Goal: Register for event/course

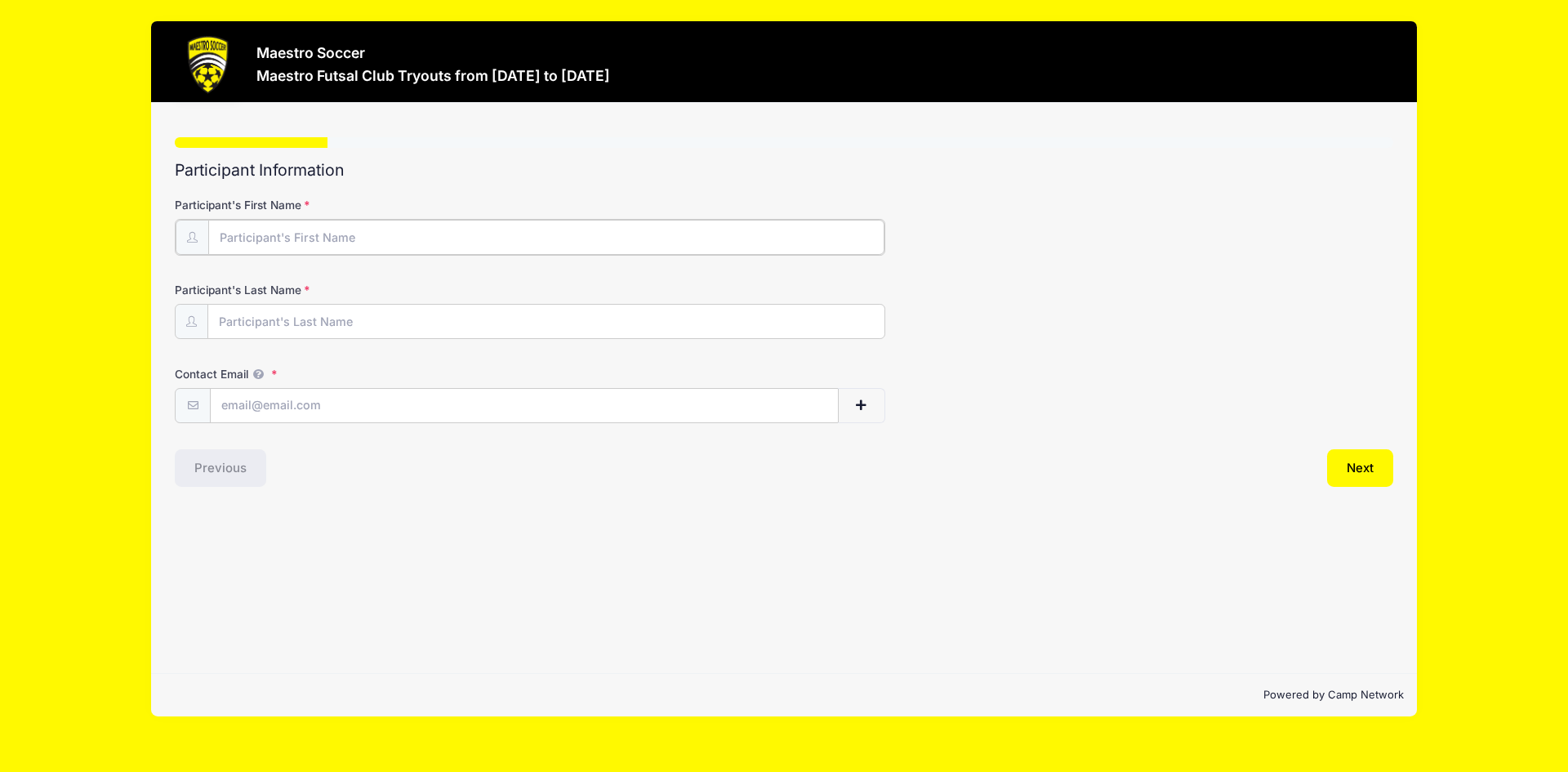
click at [238, 236] on input "Participant's First Name" at bounding box center [546, 237] width 676 height 35
type input "[PERSON_NAME]"
type input "[EMAIL_ADDRESS][DOMAIN_NAME]"
click at [1345, 475] on button "Next" at bounding box center [1360, 467] width 66 height 37
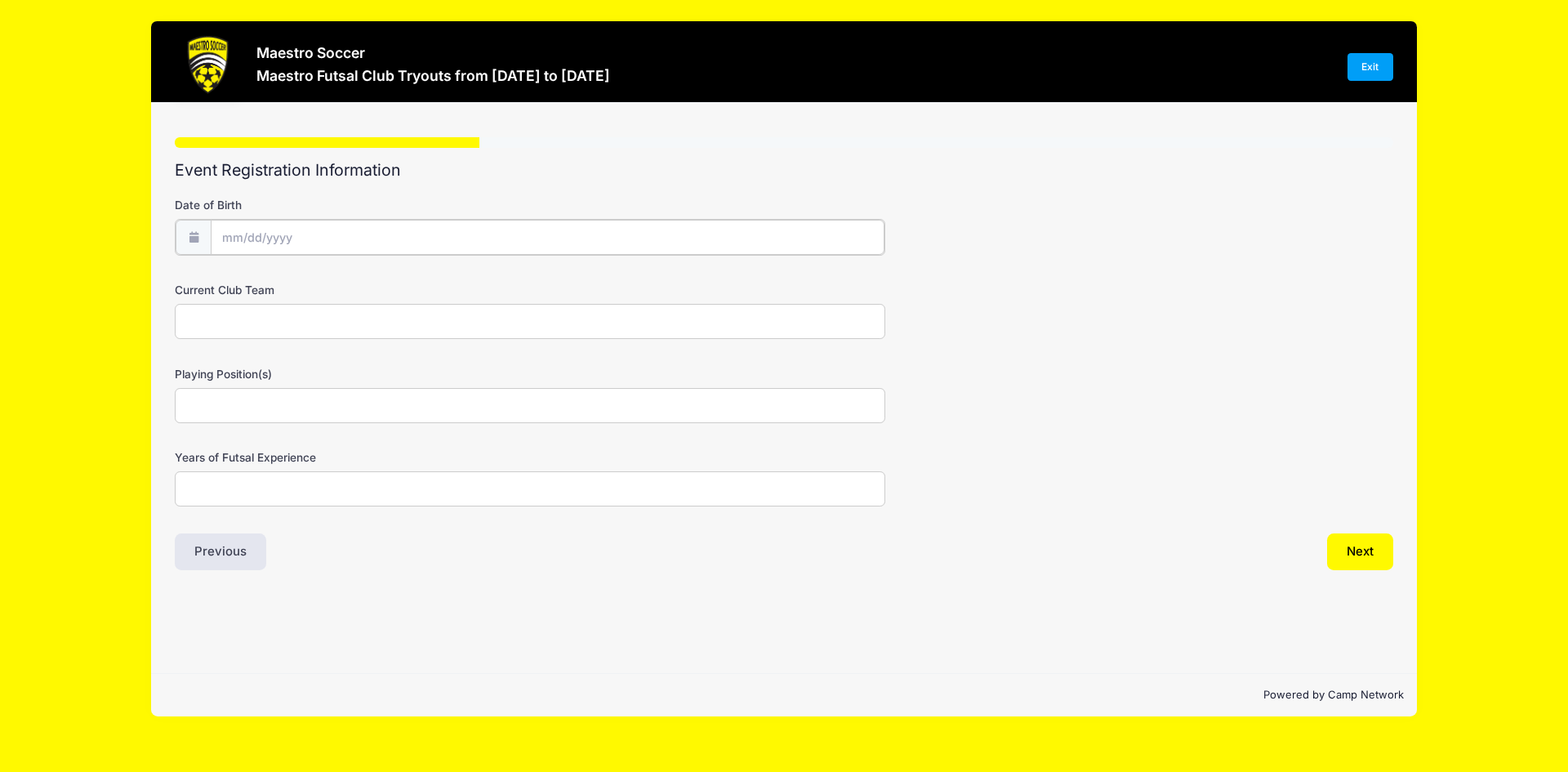
click at [382, 251] on input "Date of Birth" at bounding box center [547, 237] width 674 height 35
click at [278, 235] on input "Date of Birth" at bounding box center [547, 237] width 674 height 35
click at [362, 281] on input "2025" at bounding box center [364, 280] width 53 height 25
click at [382, 286] on span at bounding box center [385, 287] width 12 height 12
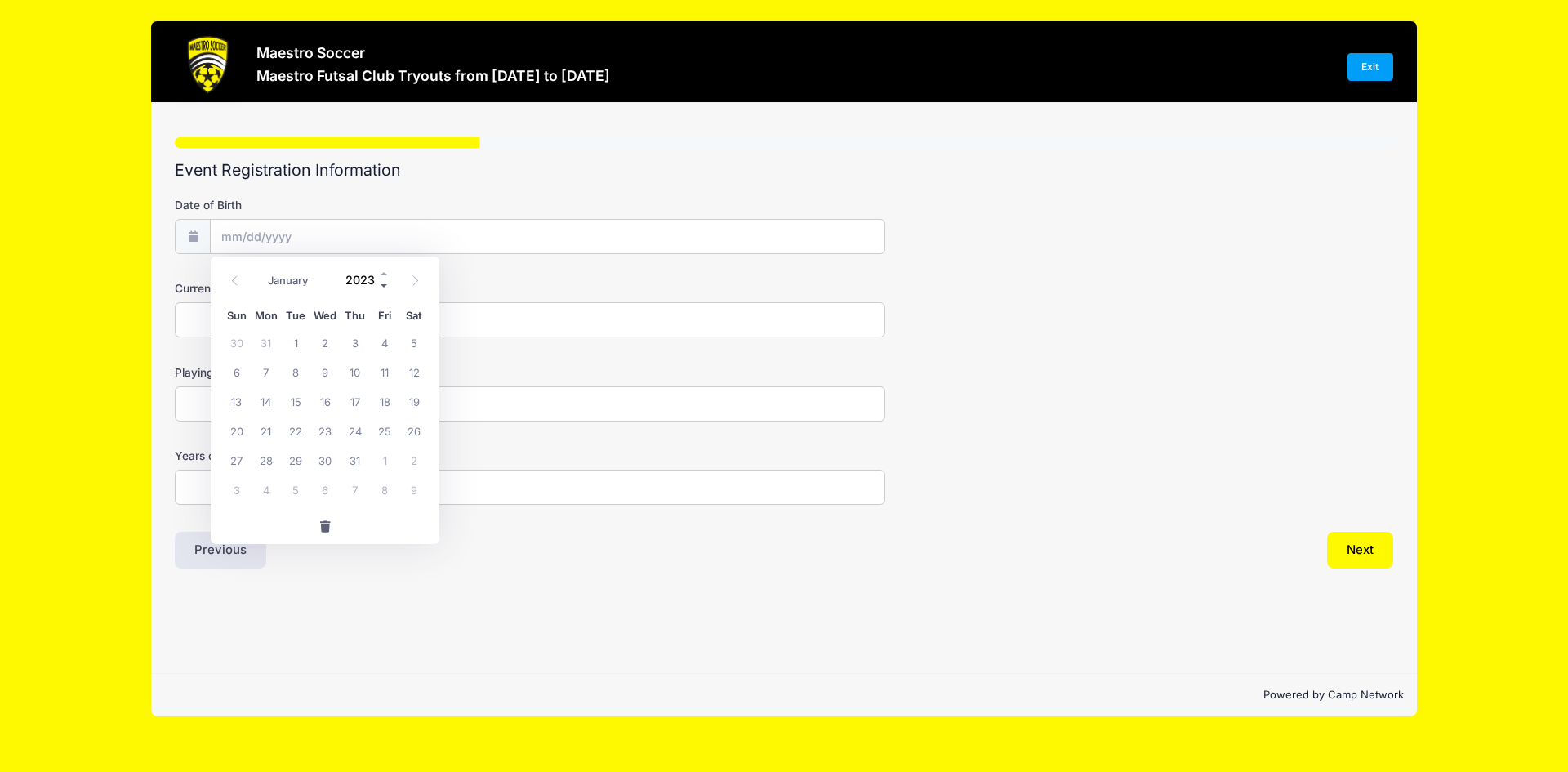
click at [382, 286] on span at bounding box center [385, 287] width 12 height 12
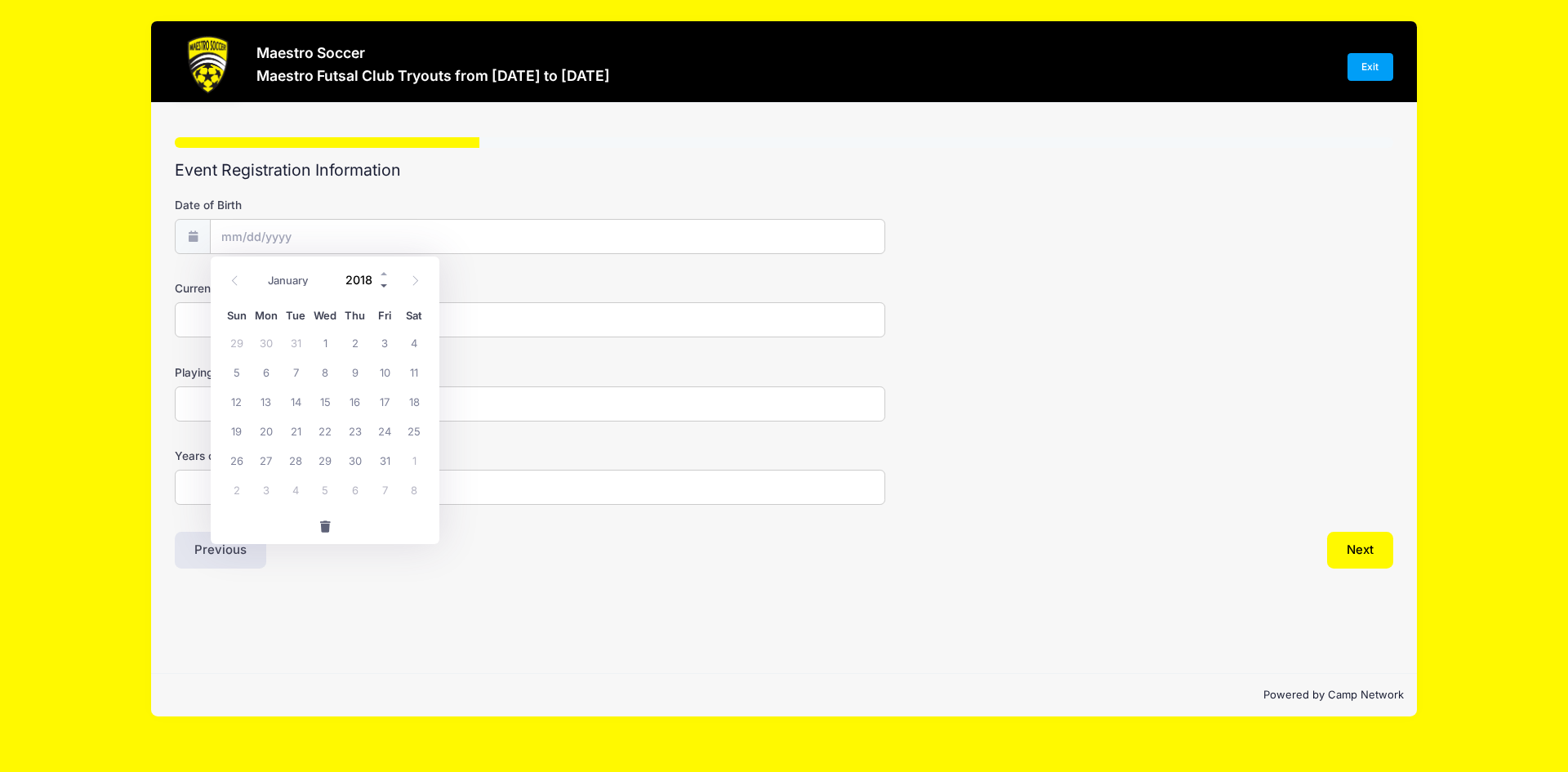
click at [382, 286] on span at bounding box center [385, 287] width 12 height 12
type input "2014"
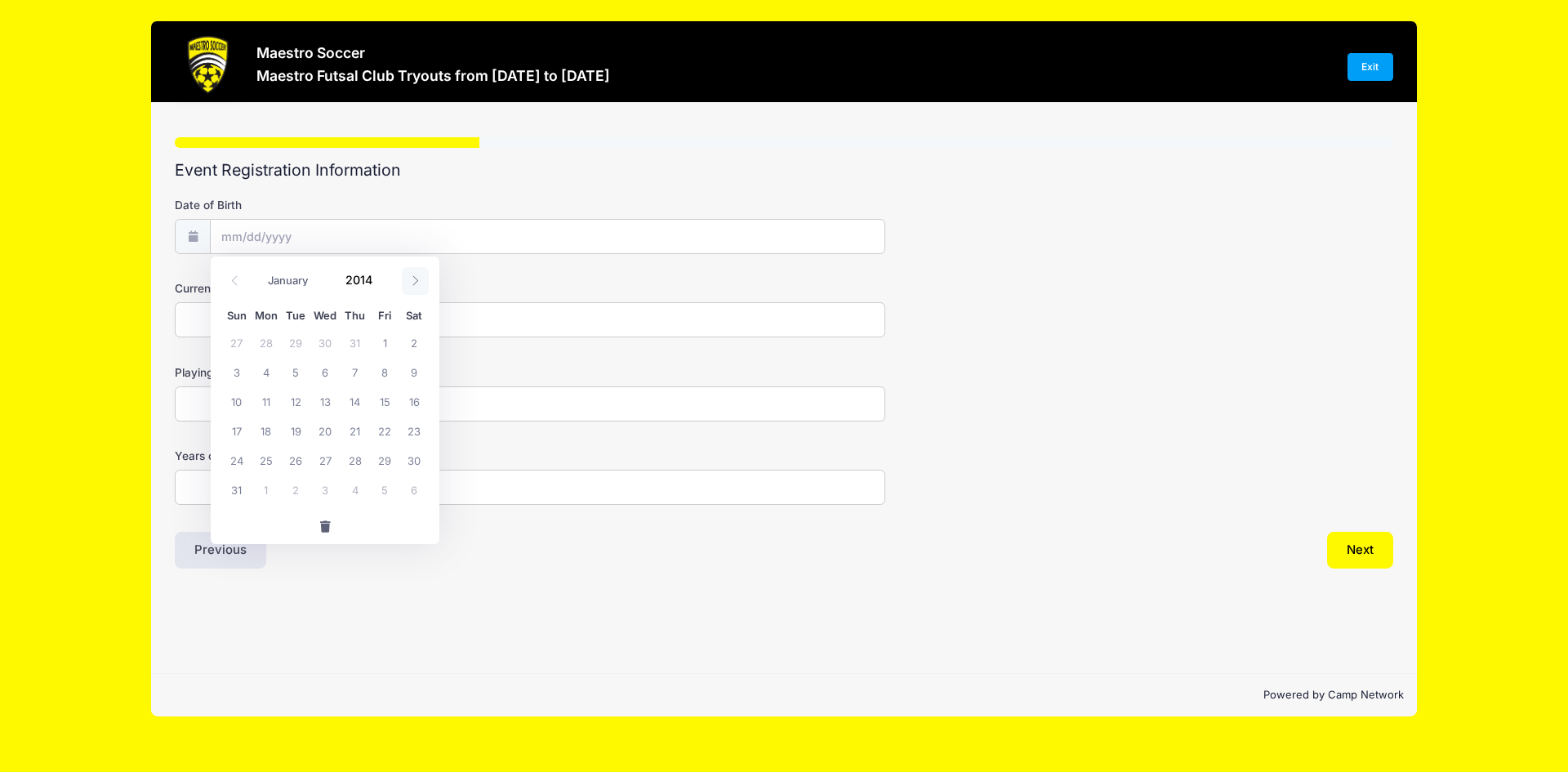
click at [417, 284] on icon at bounding box center [415, 281] width 11 height 11
click at [241, 281] on span at bounding box center [234, 281] width 27 height 28
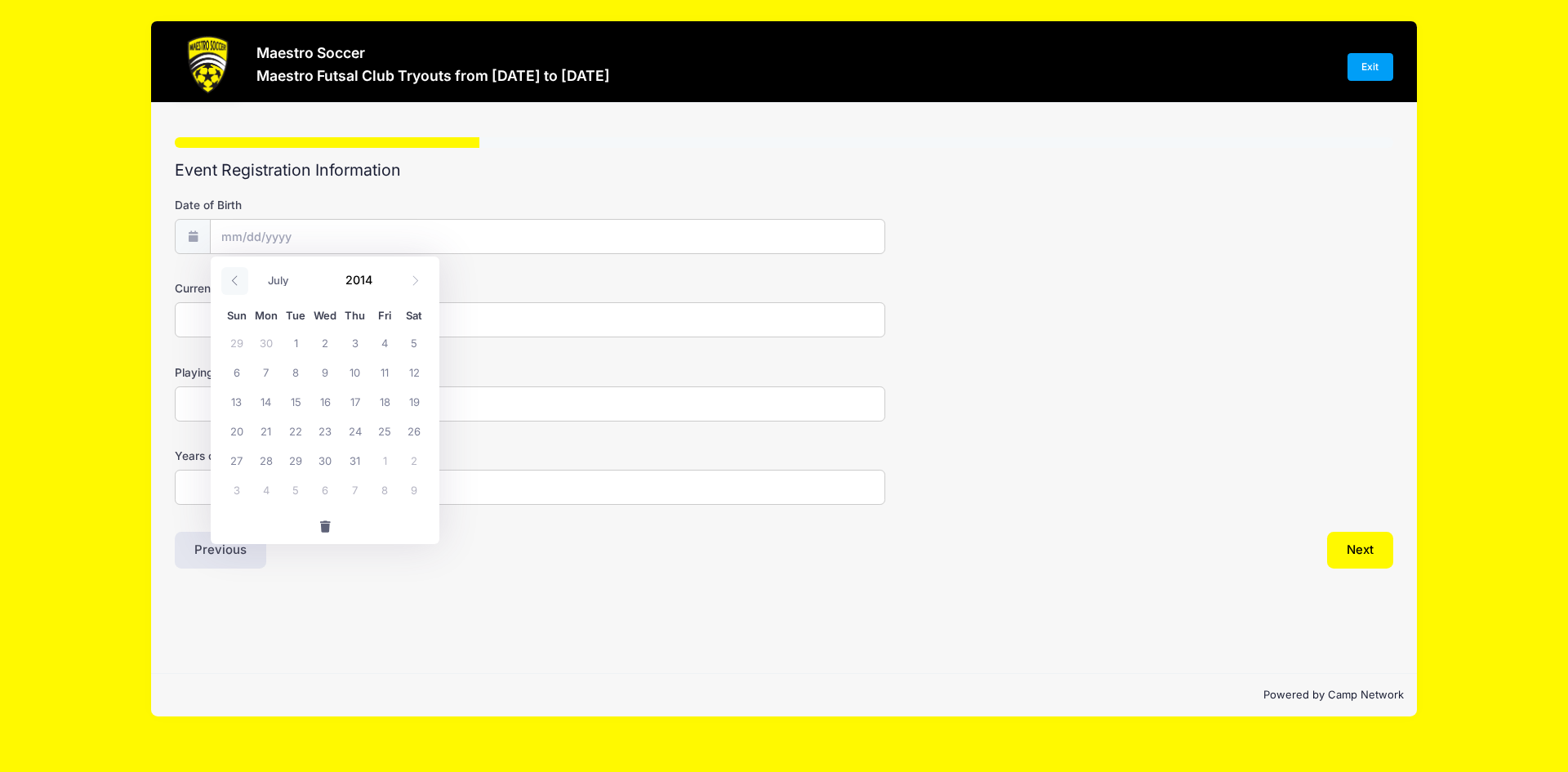
click at [241, 281] on span at bounding box center [234, 281] width 27 height 28
select select "4"
click at [385, 425] on span "23" at bounding box center [385, 430] width 30 height 30
type input "[DATE]"
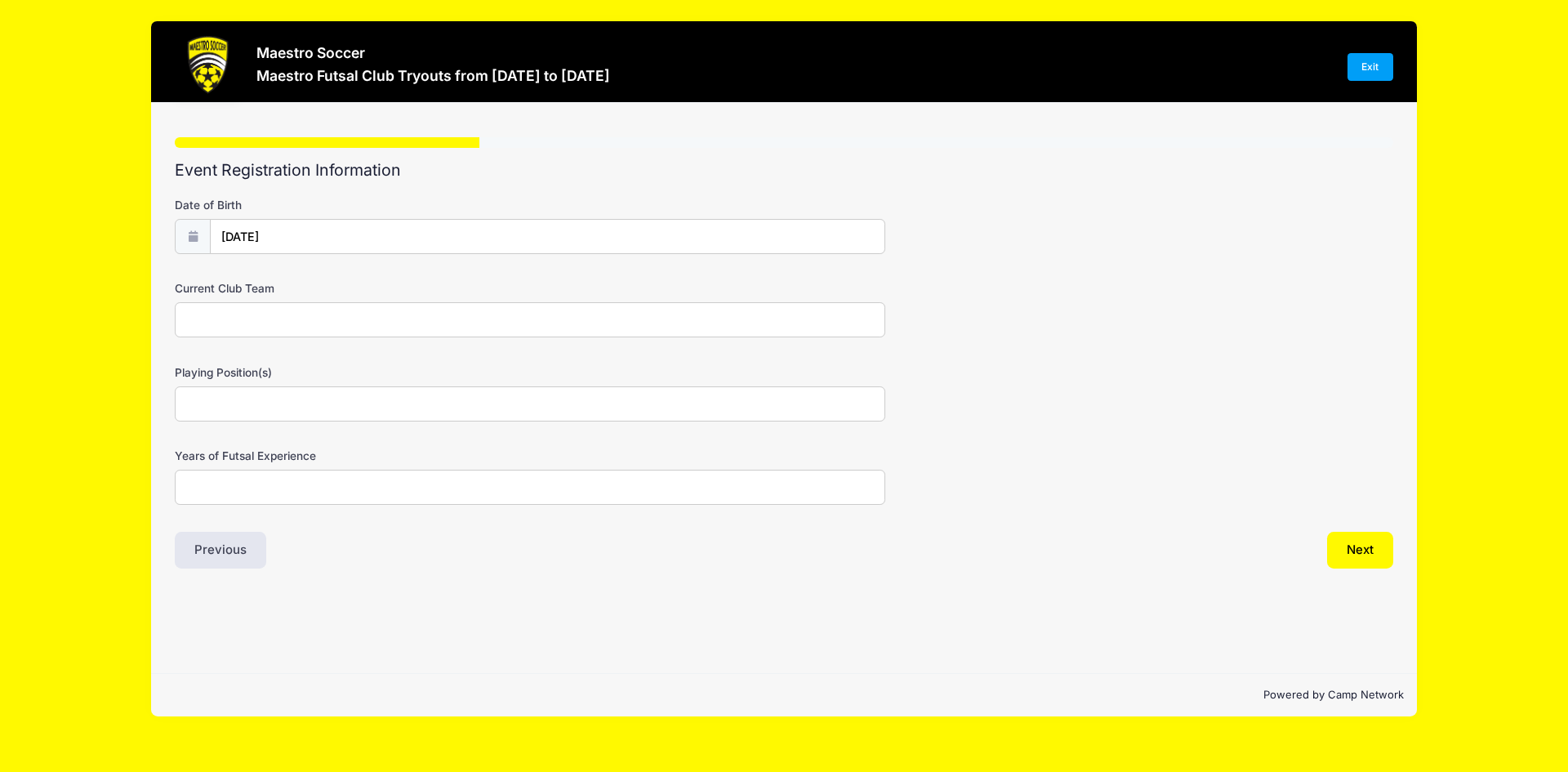
click at [346, 325] on input "Current Club Team" at bounding box center [531, 320] width 711 height 35
type input "BSA"
type input "M"
type input "W"
type input "CAM/Wing"
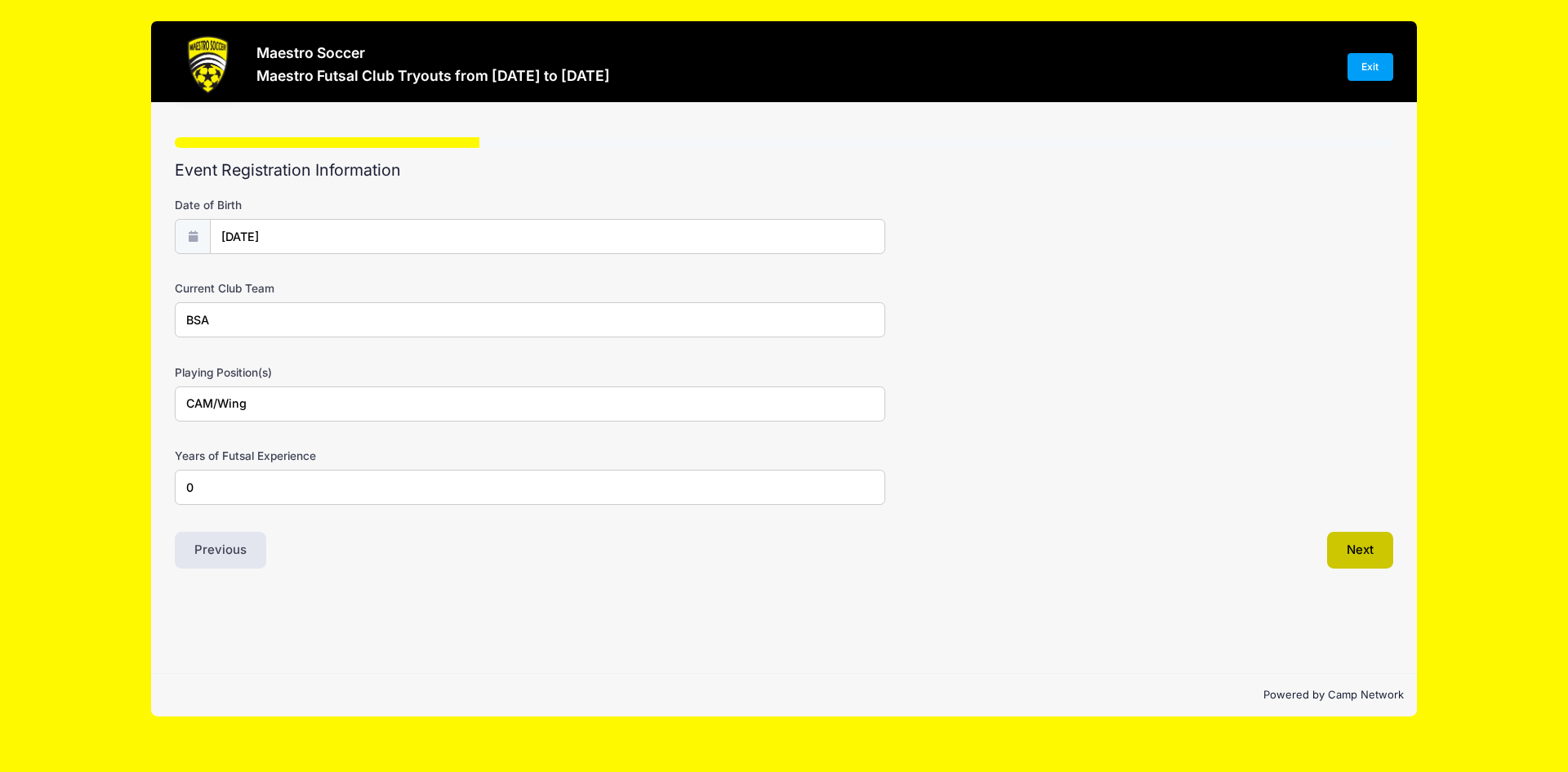
type input "0"
click at [1364, 547] on button "Next" at bounding box center [1360, 550] width 66 height 37
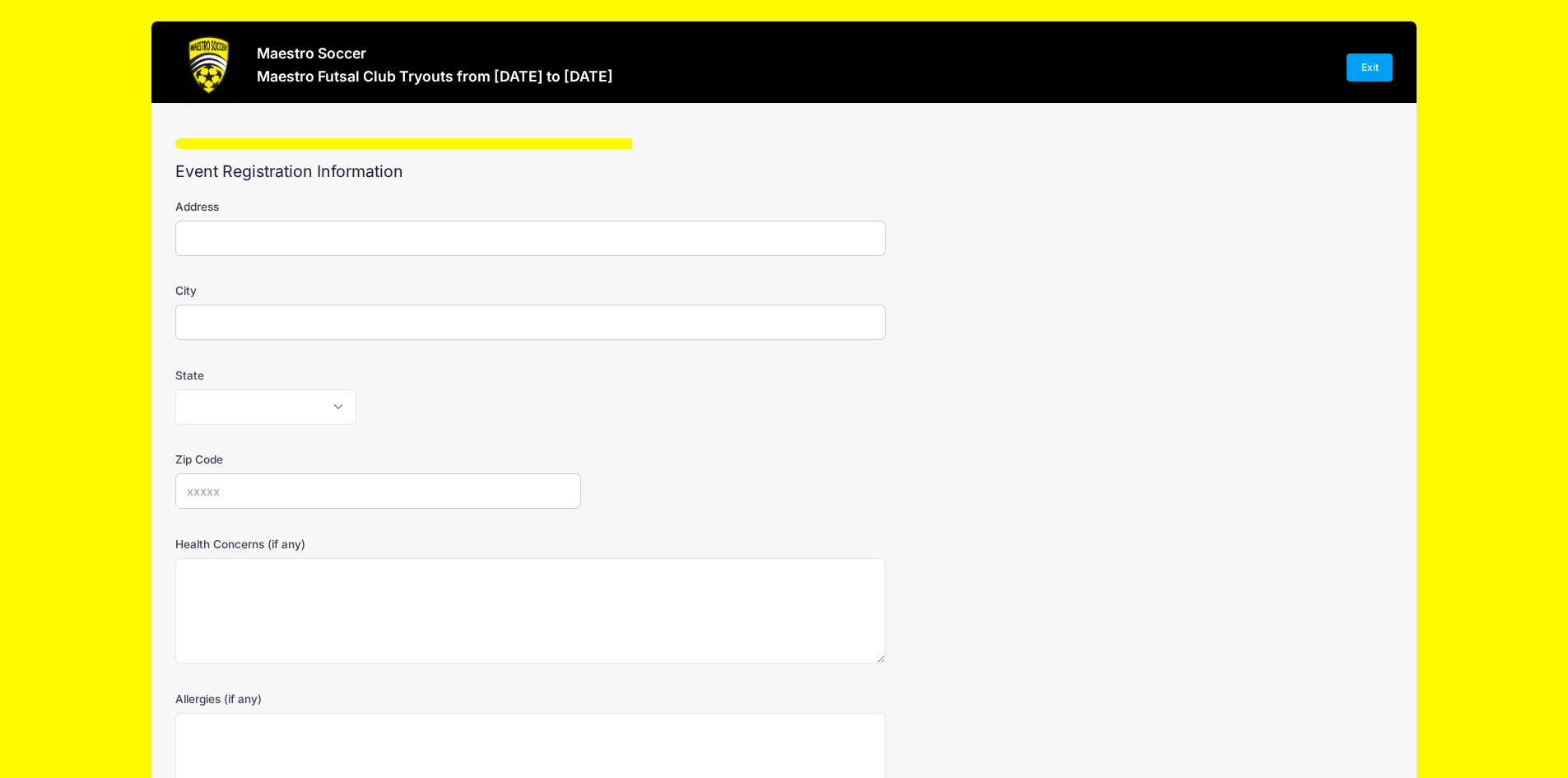
click at [291, 235] on input "Address" at bounding box center [531, 238] width 710 height 36
type input "285 English Ct"
type input "Bridgewater"
click at [322, 423] on select "[US_STATE] [US_STATE] [US_STATE] [US_STATE] [US_STATE] Armed Forces Africa Arme…" at bounding box center [266, 408] width 181 height 36
select select "NJ"
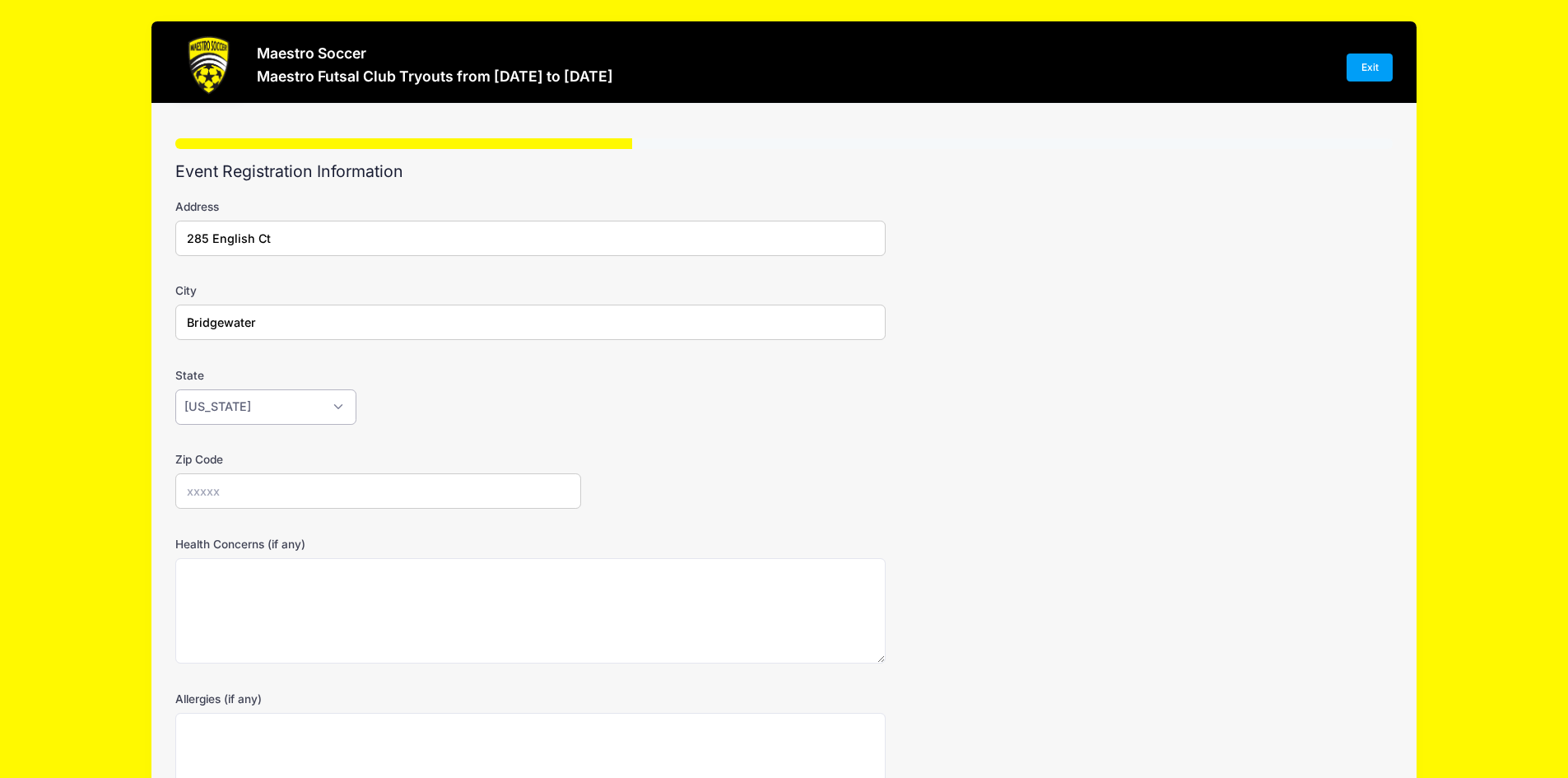
click at [176, 390] on select "[US_STATE] [US_STATE] [US_STATE] [US_STATE] [US_STATE] Armed Forces Africa Arme…" at bounding box center [266, 408] width 181 height 36
click at [537, 390] on div "[US_STATE] [US_STATE] [US_STATE] [US_STATE] [US_STATE] Armed Forces Africa Arme…" at bounding box center [531, 408] width 710 height 36
click at [331, 487] on input "Zip Code" at bounding box center [378, 491] width 406 height 36
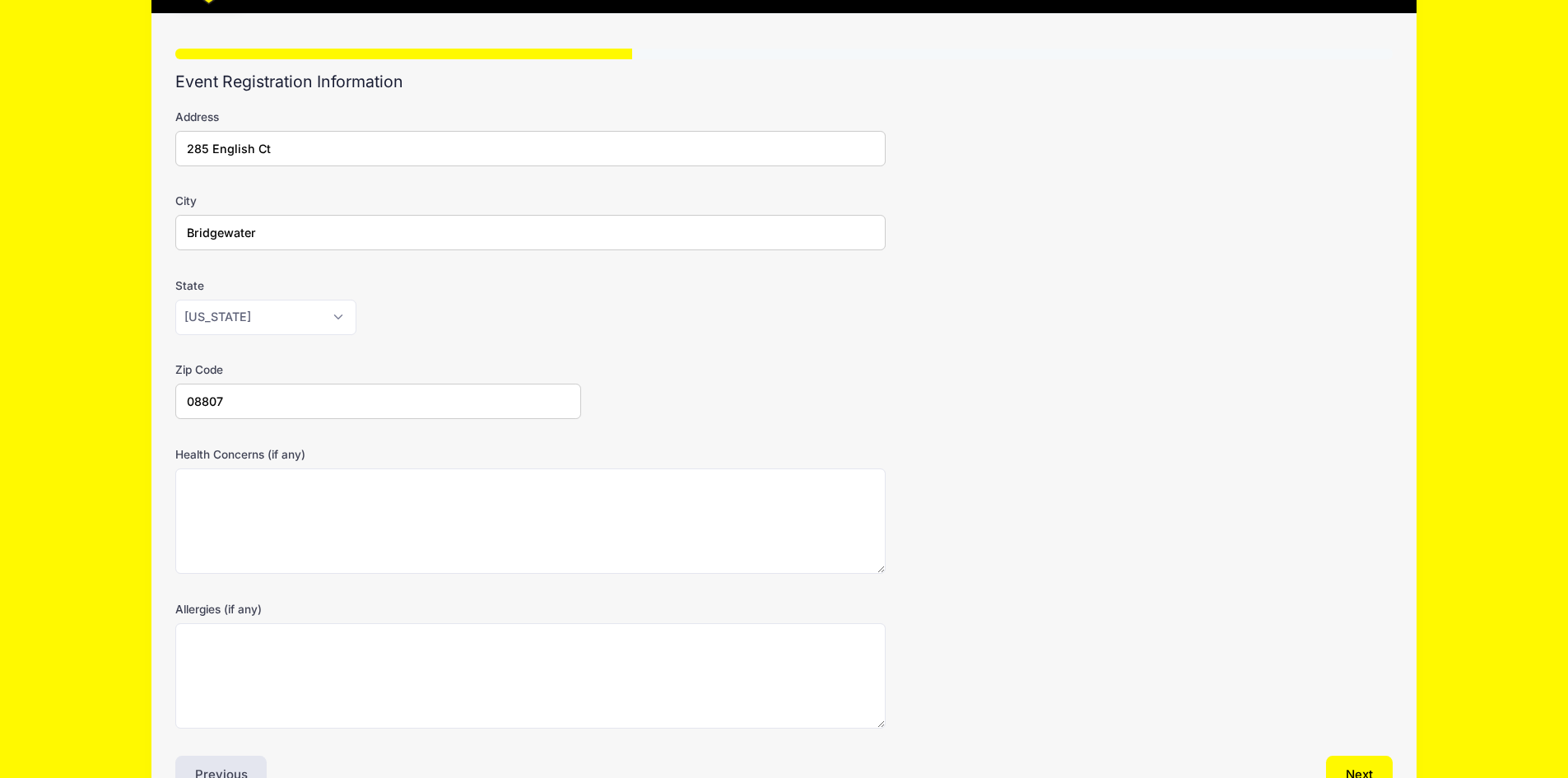
scroll to position [192, 0]
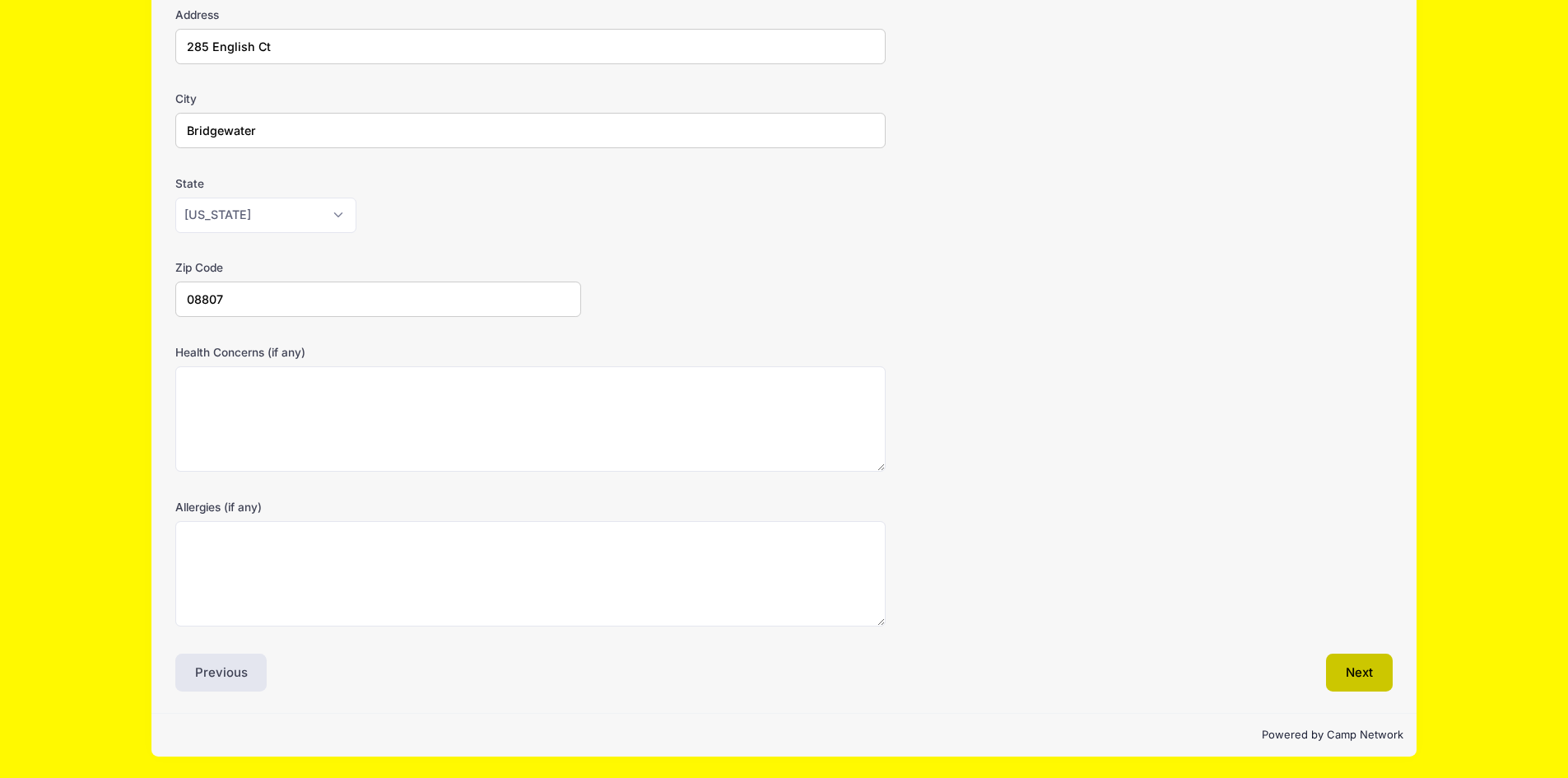
type input "08807"
click at [1373, 685] on button "Next" at bounding box center [1359, 673] width 66 height 38
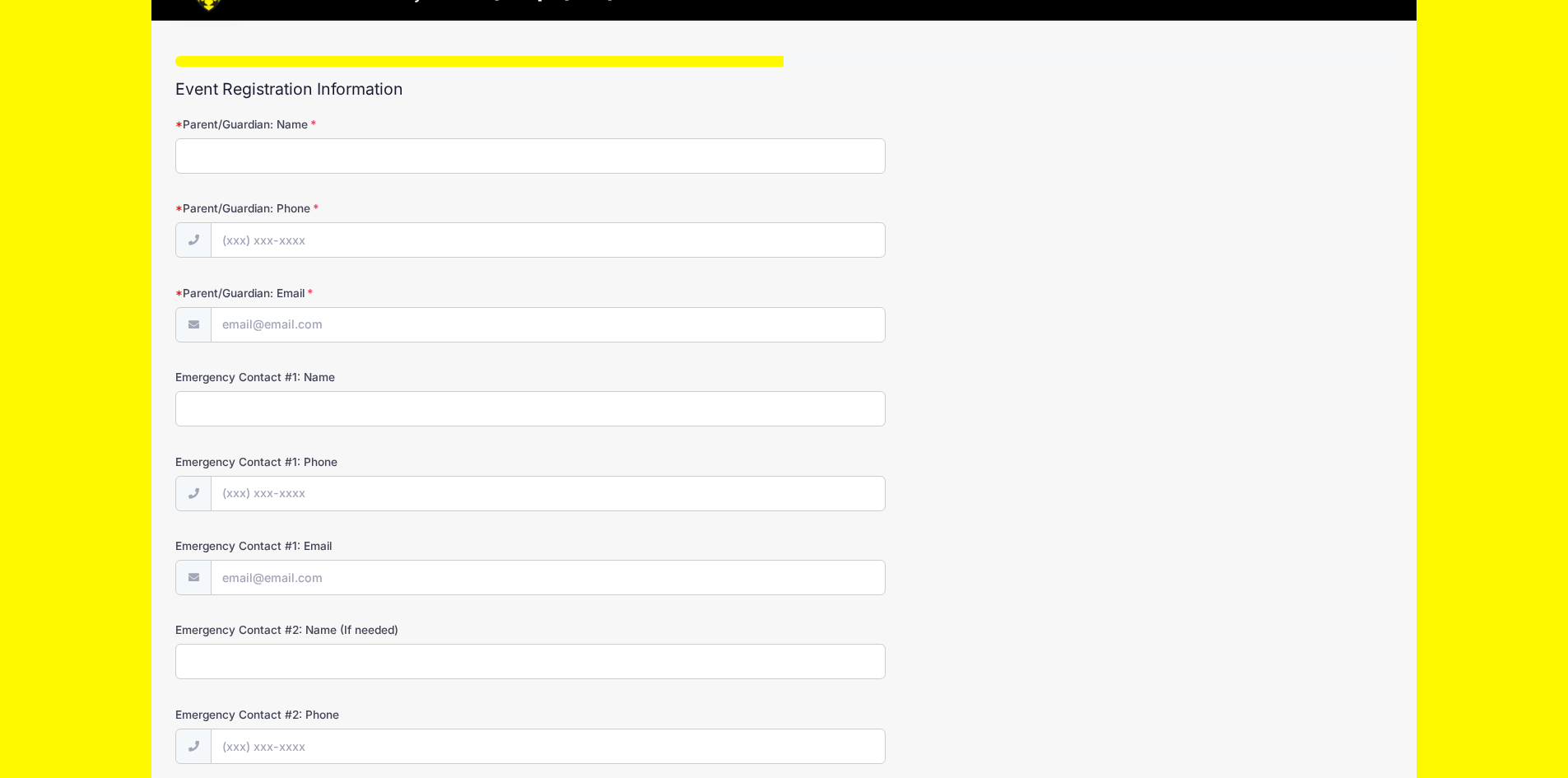
scroll to position [0, 0]
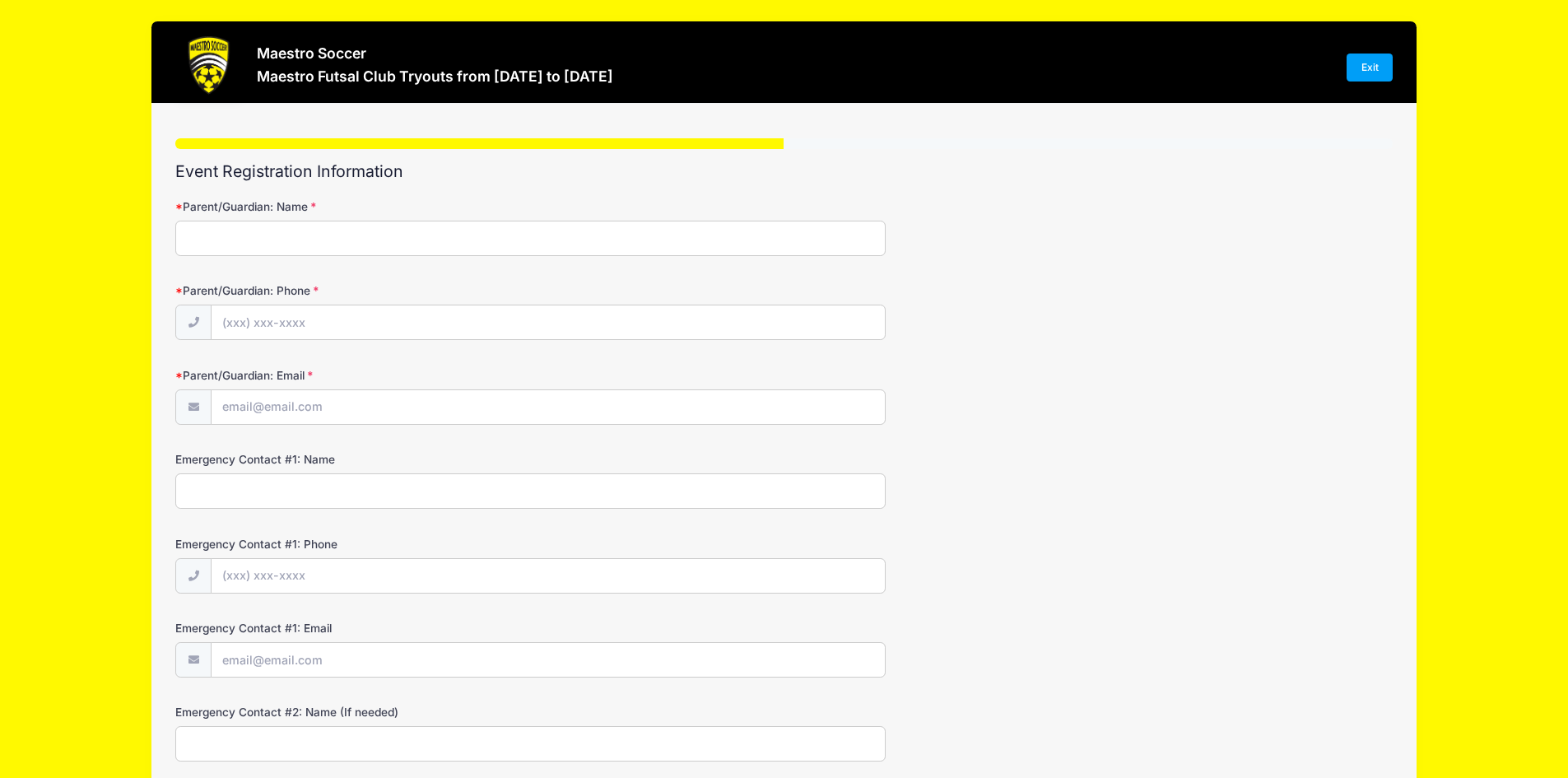
click at [251, 235] on input "Parent/Guardian: Name" at bounding box center [531, 238] width 710 height 36
type input "[PERSON_NAME]"
type input "[PHONE_NUMBER]"
type input "[EMAIL_ADDRESS][DOMAIN_NAME]"
type input "[PERSON_NAME]"
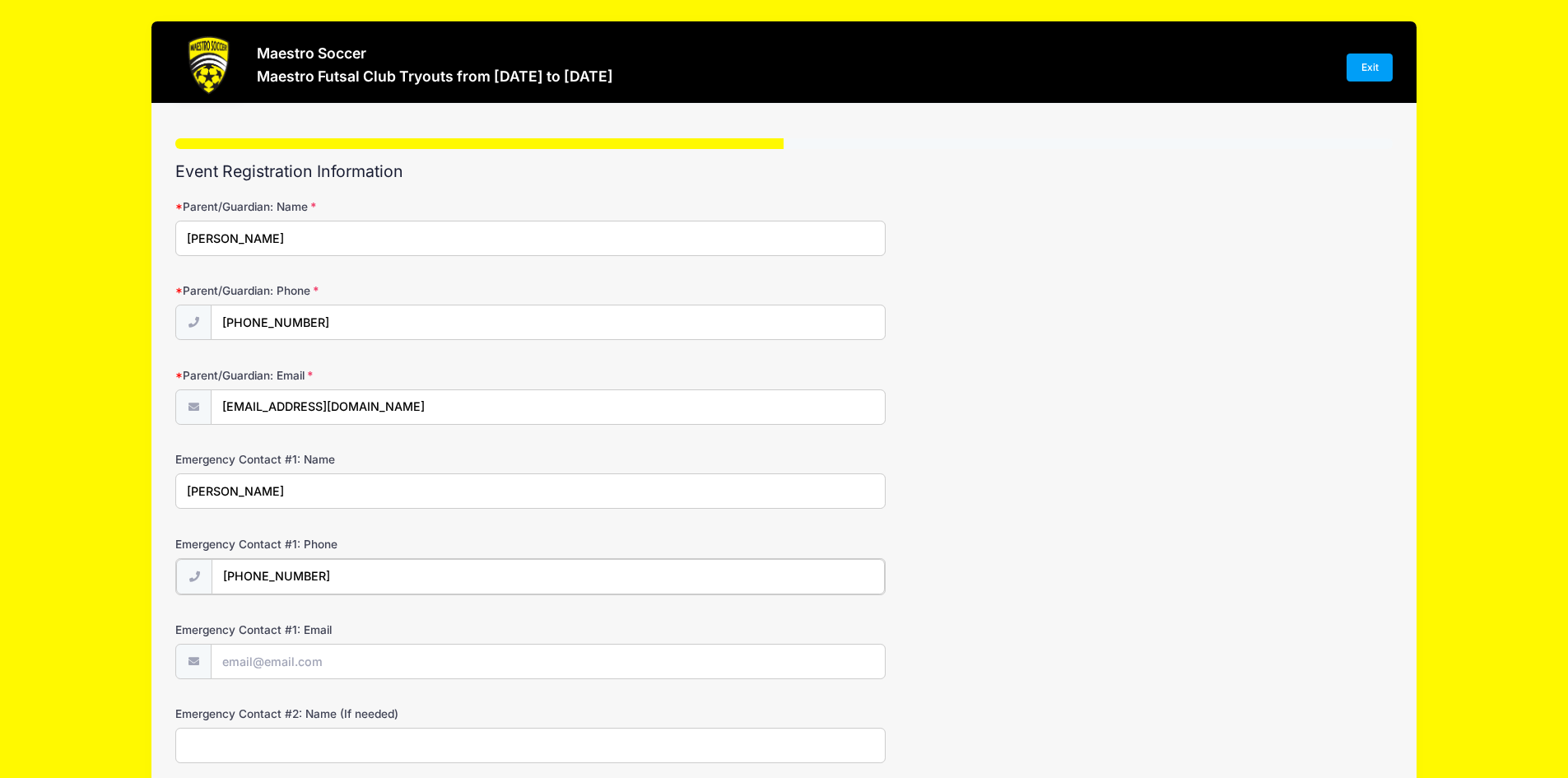
type input "[PHONE_NUMBER]"
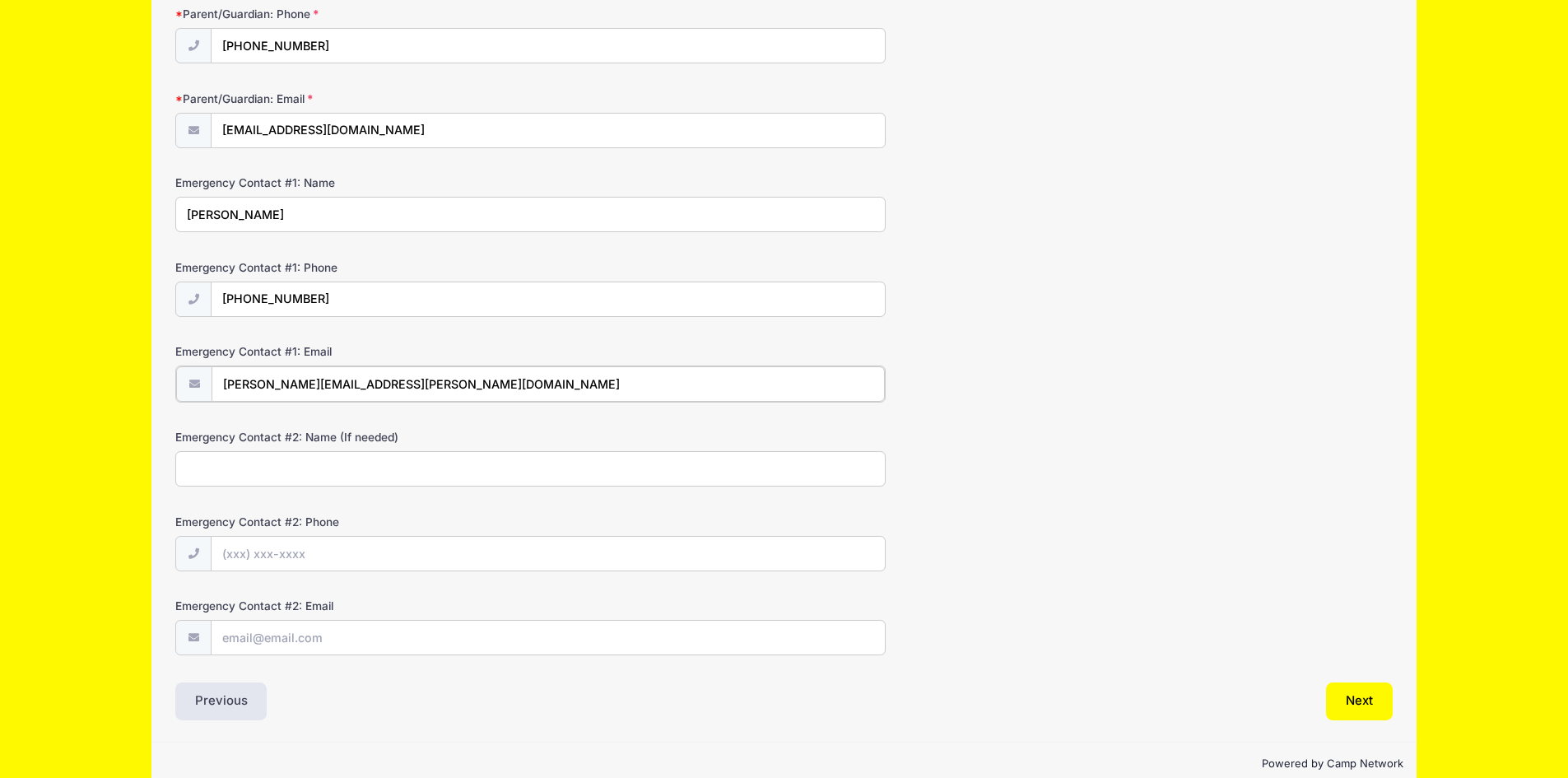
scroll to position [306, 0]
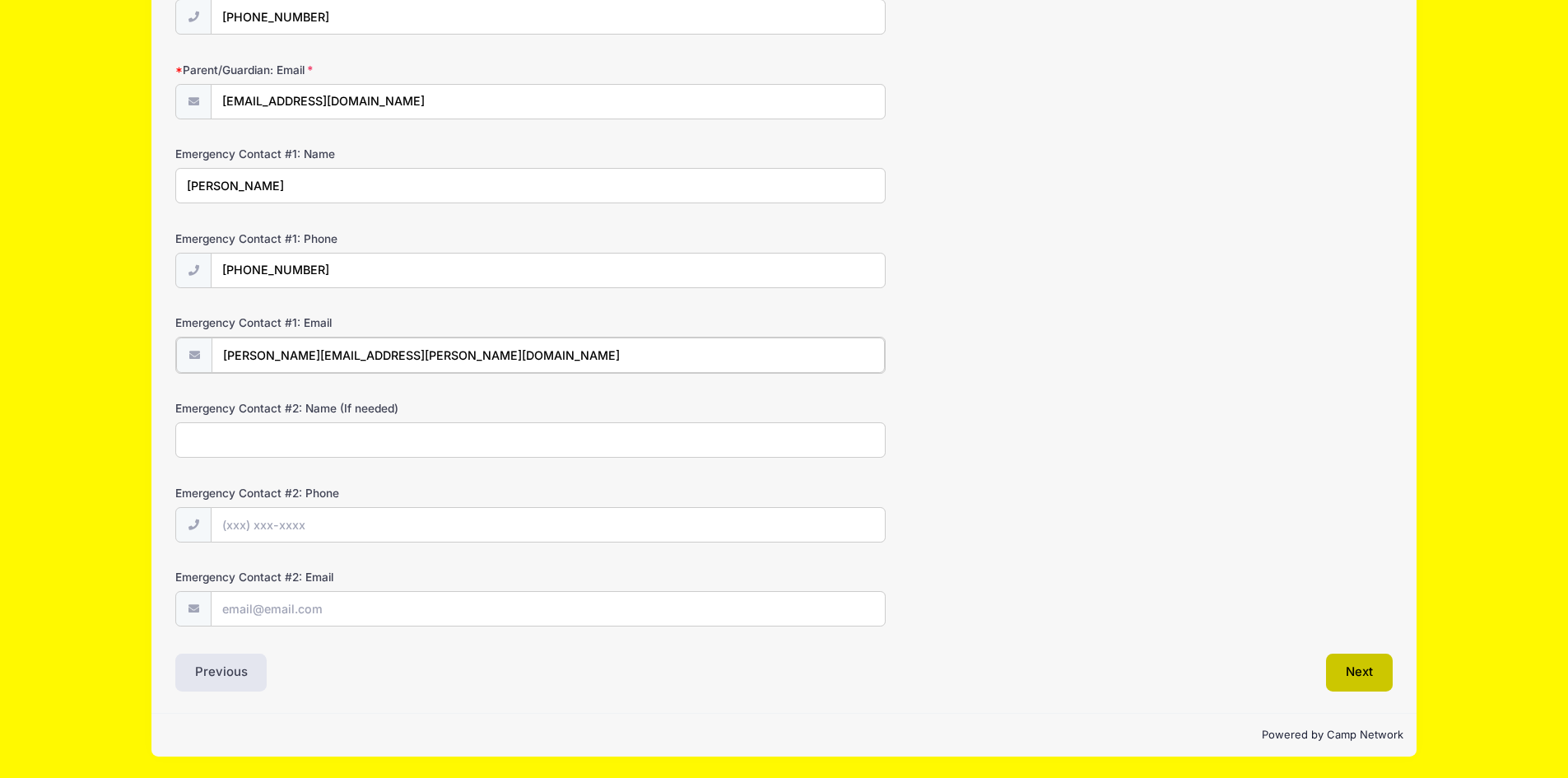
type input "[PERSON_NAME][EMAIL_ADDRESS][PERSON_NAME][DOMAIN_NAME]"
click at [1343, 673] on button "Next" at bounding box center [1359, 673] width 66 height 38
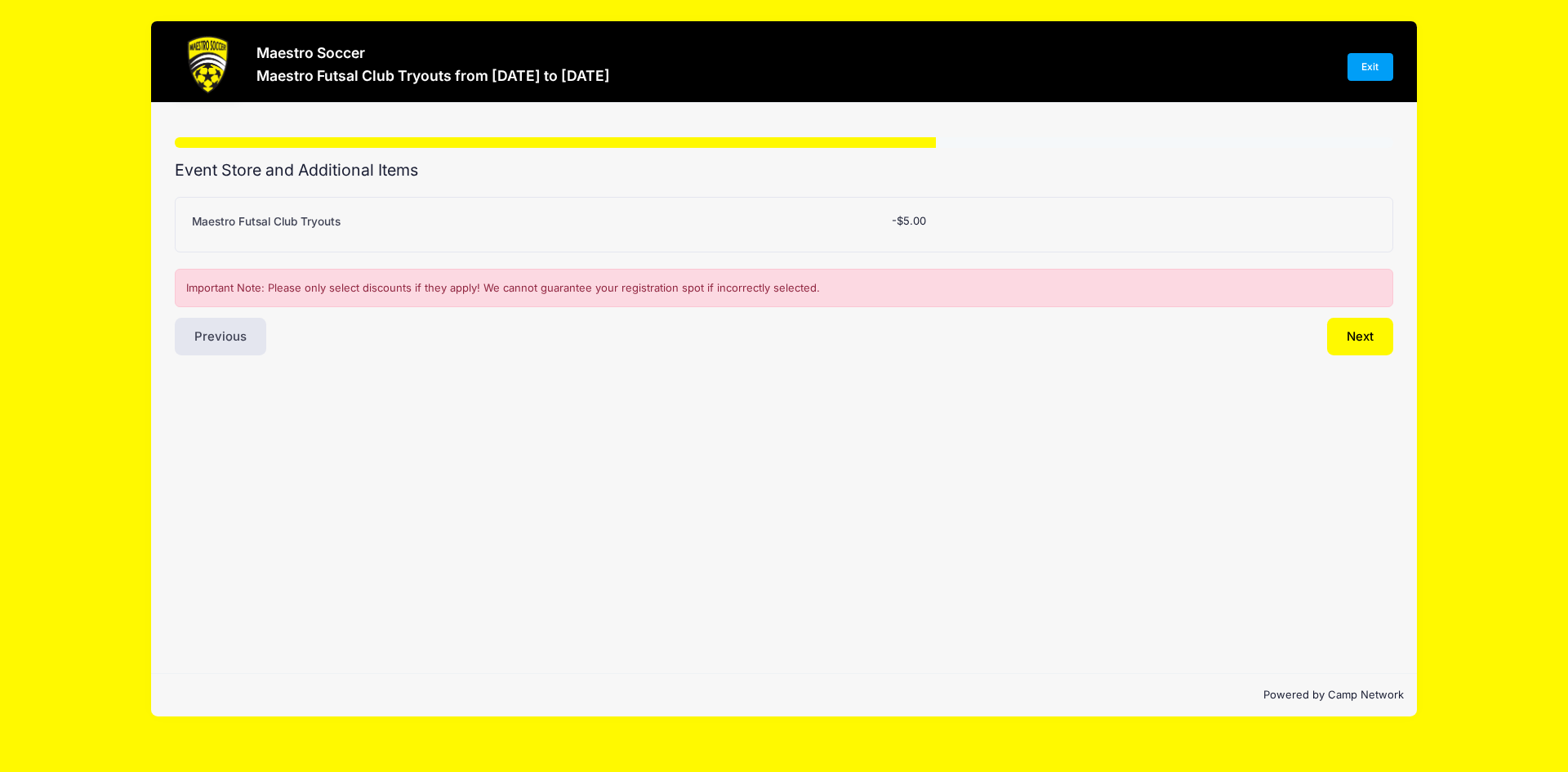
scroll to position [0, 0]
click at [1355, 332] on button "Next" at bounding box center [1360, 337] width 66 height 37
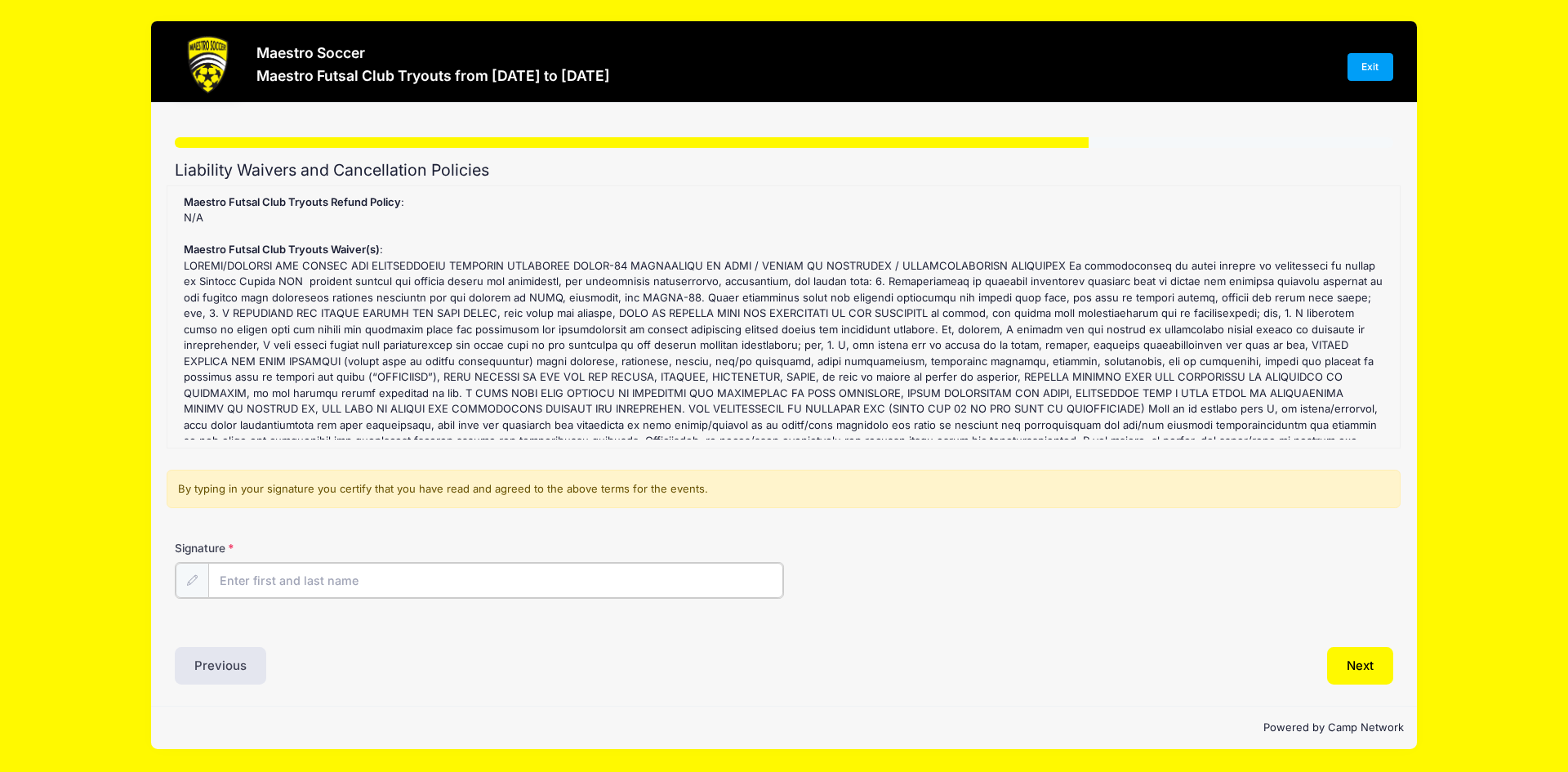
click at [347, 583] on input "Signature" at bounding box center [496, 581] width 575 height 35
type input "[PERSON_NAME]"
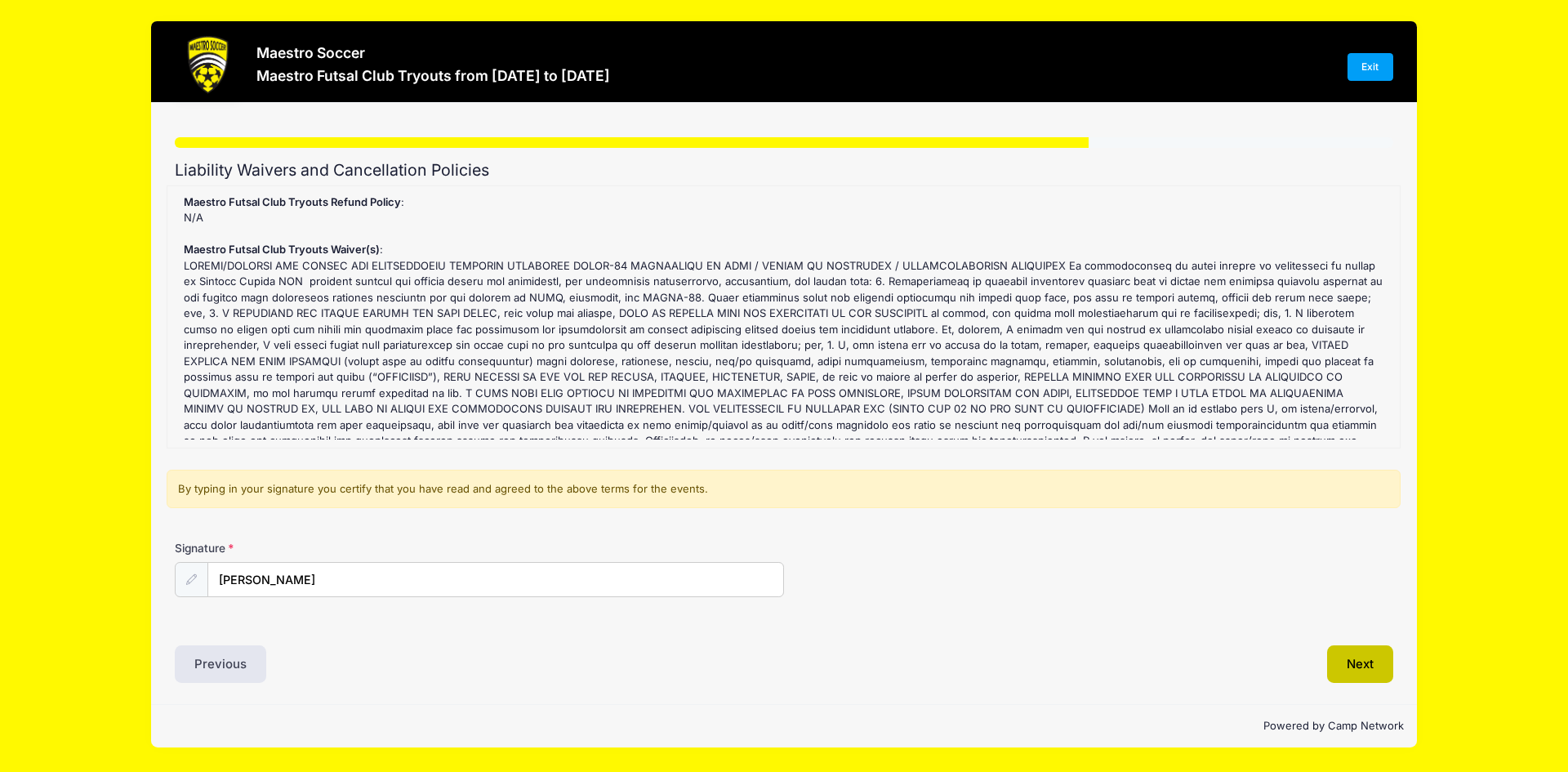
click at [1356, 657] on button "Next" at bounding box center [1360, 665] width 66 height 37
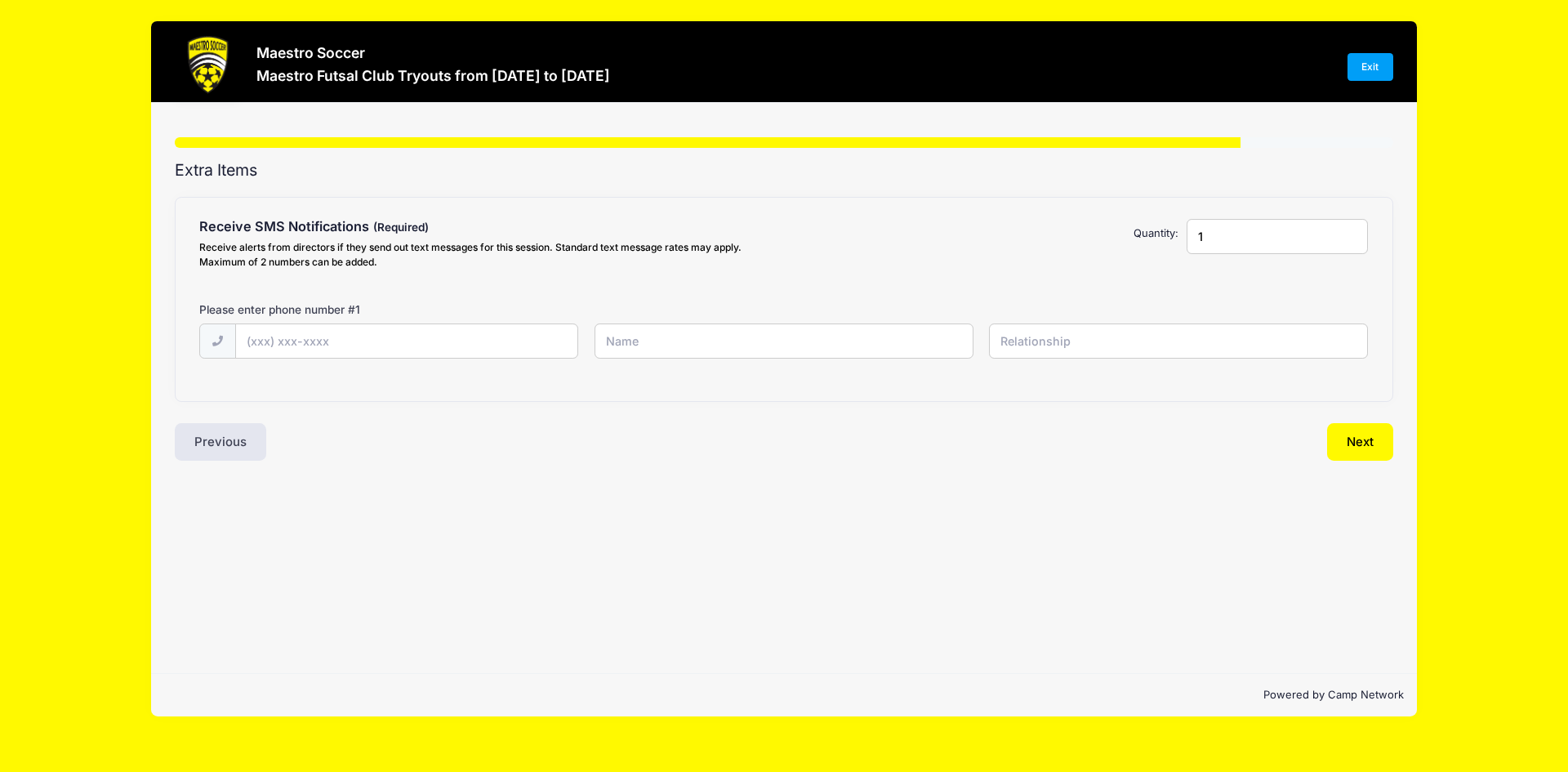
click at [1219, 234] on input "1" at bounding box center [1278, 236] width 181 height 35
click at [365, 335] on input "text" at bounding box center [408, 342] width 343 height 35
type input "[PHONE_NUMBER]"
type input "[PERSON_NAME]"
type input "Father"
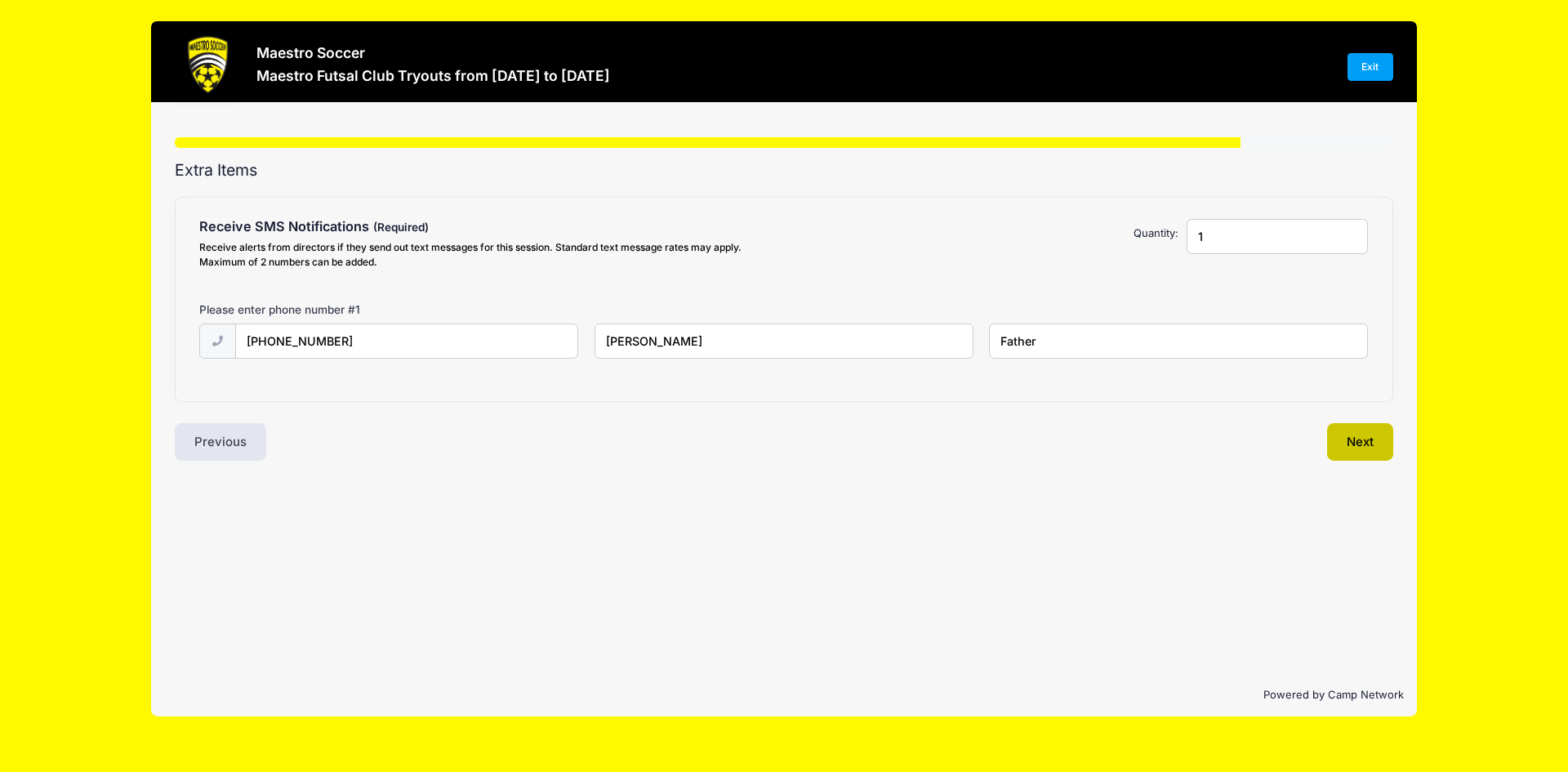
click at [1371, 439] on button "Next" at bounding box center [1360, 442] width 66 height 37
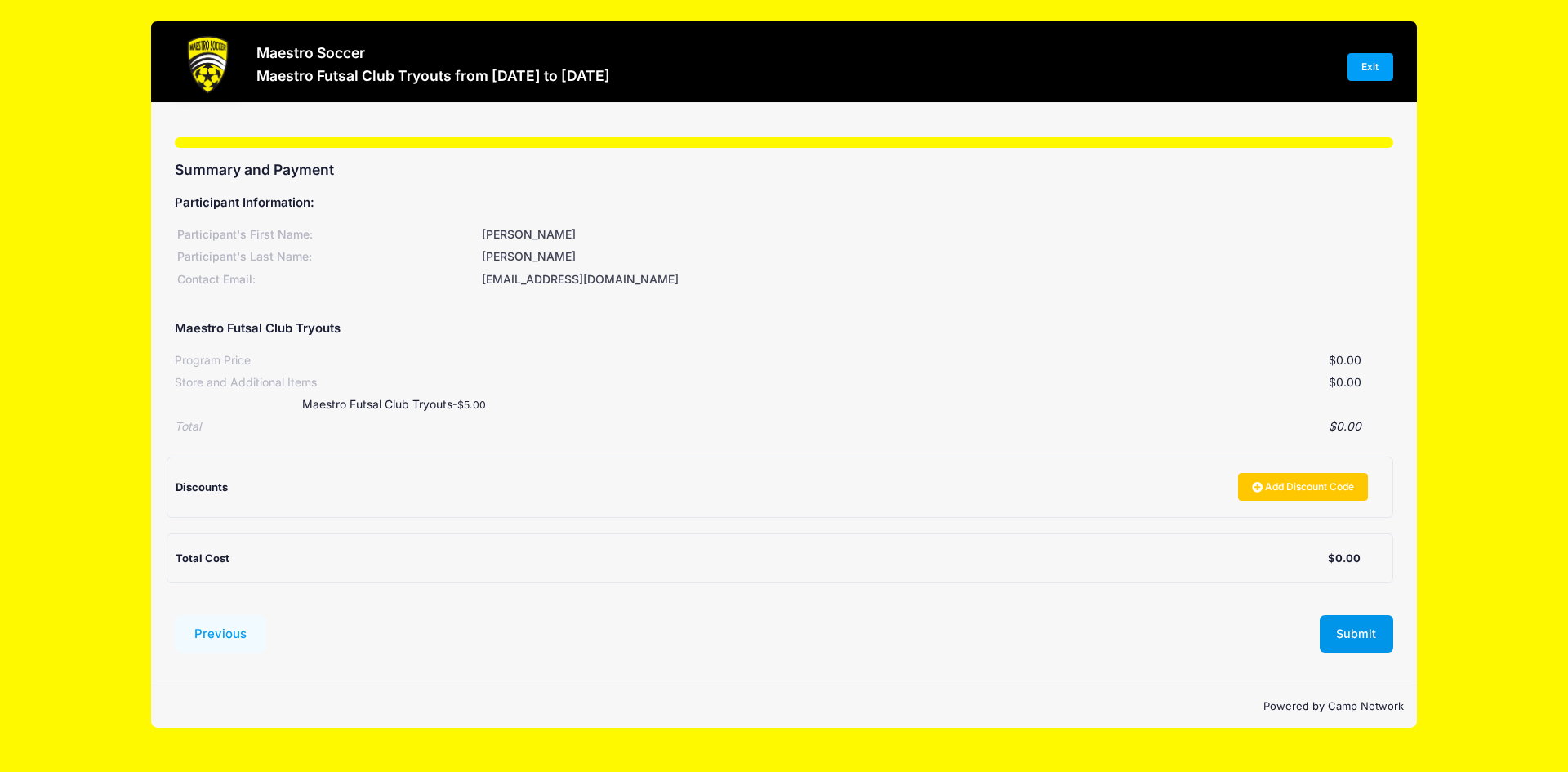
click at [1366, 628] on button "Submit" at bounding box center [1356, 634] width 74 height 37
